Goal: Find specific page/section: Find specific page/section

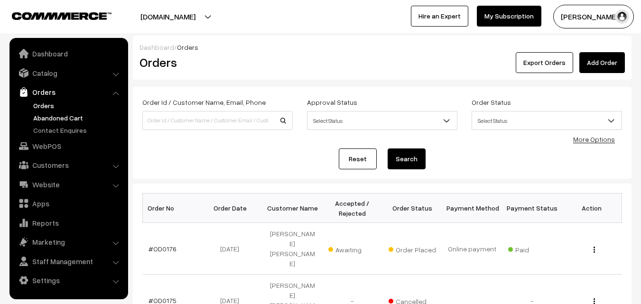
click at [46, 121] on link "Abandoned Cart" at bounding box center [78, 118] width 94 height 10
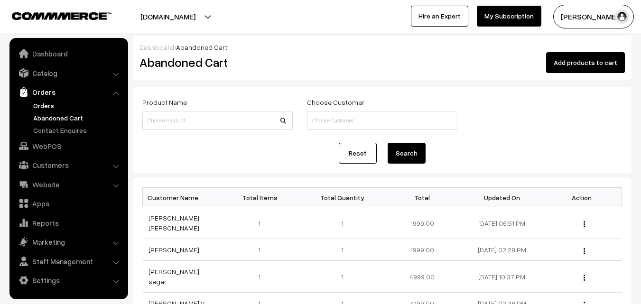
click at [44, 109] on link "Orders" at bounding box center [78, 106] width 94 height 10
